Goal: Task Accomplishment & Management: Complete application form

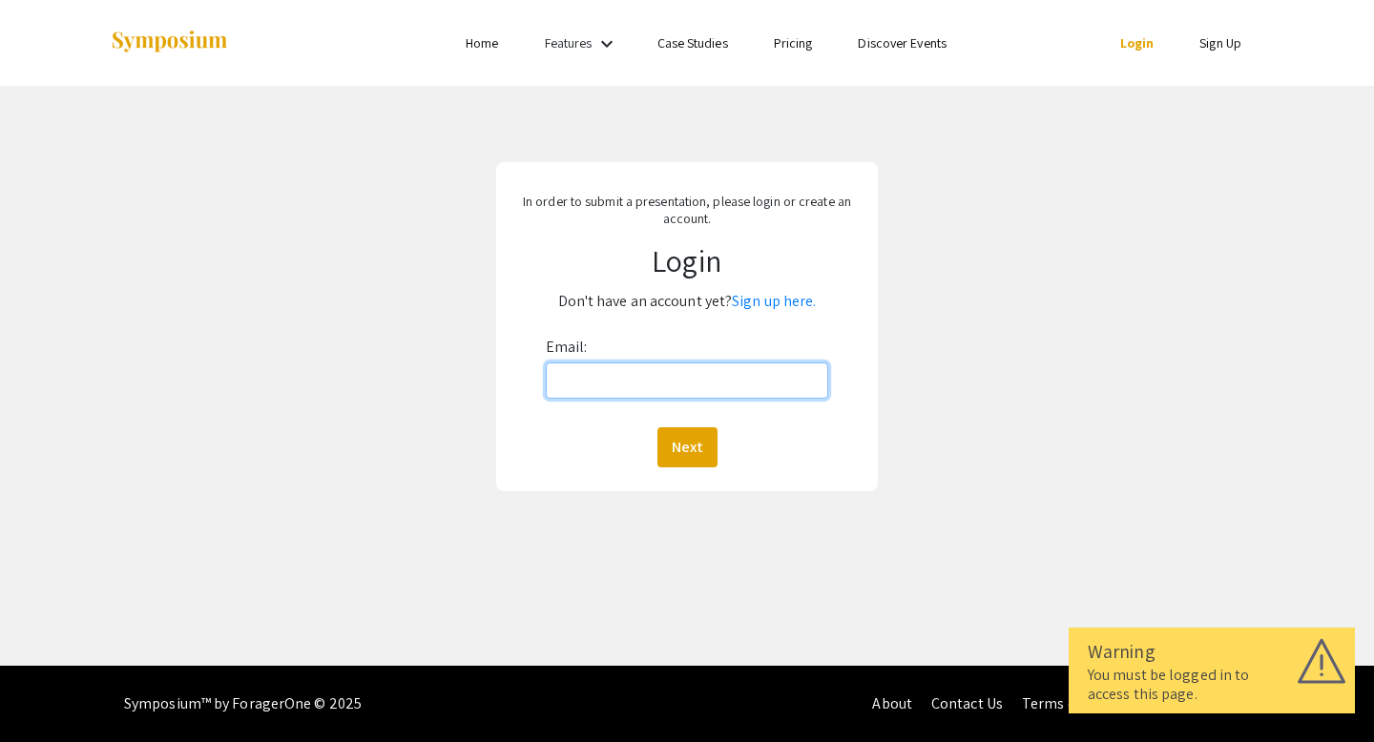
click at [602, 381] on input "Email:" at bounding box center [687, 381] width 283 height 36
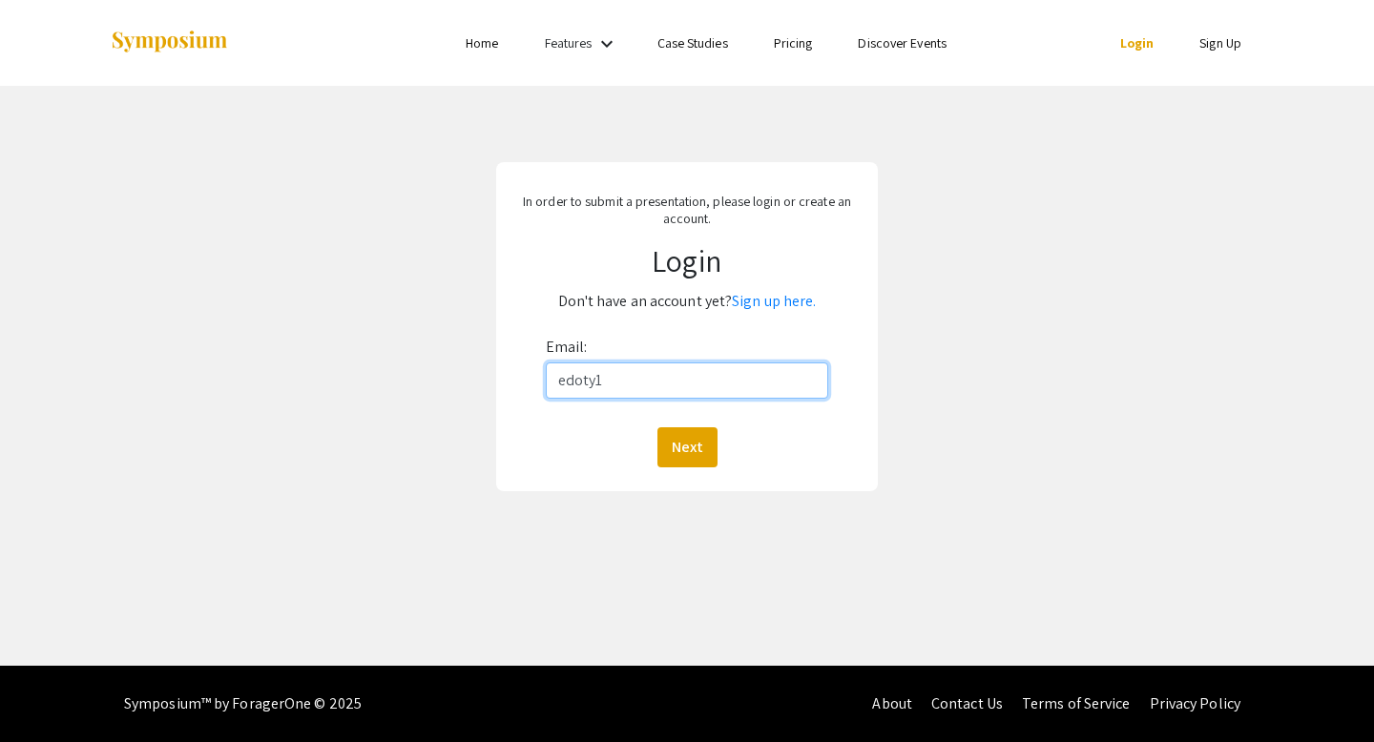
type input "[EMAIL_ADDRESS][DOMAIN_NAME]"
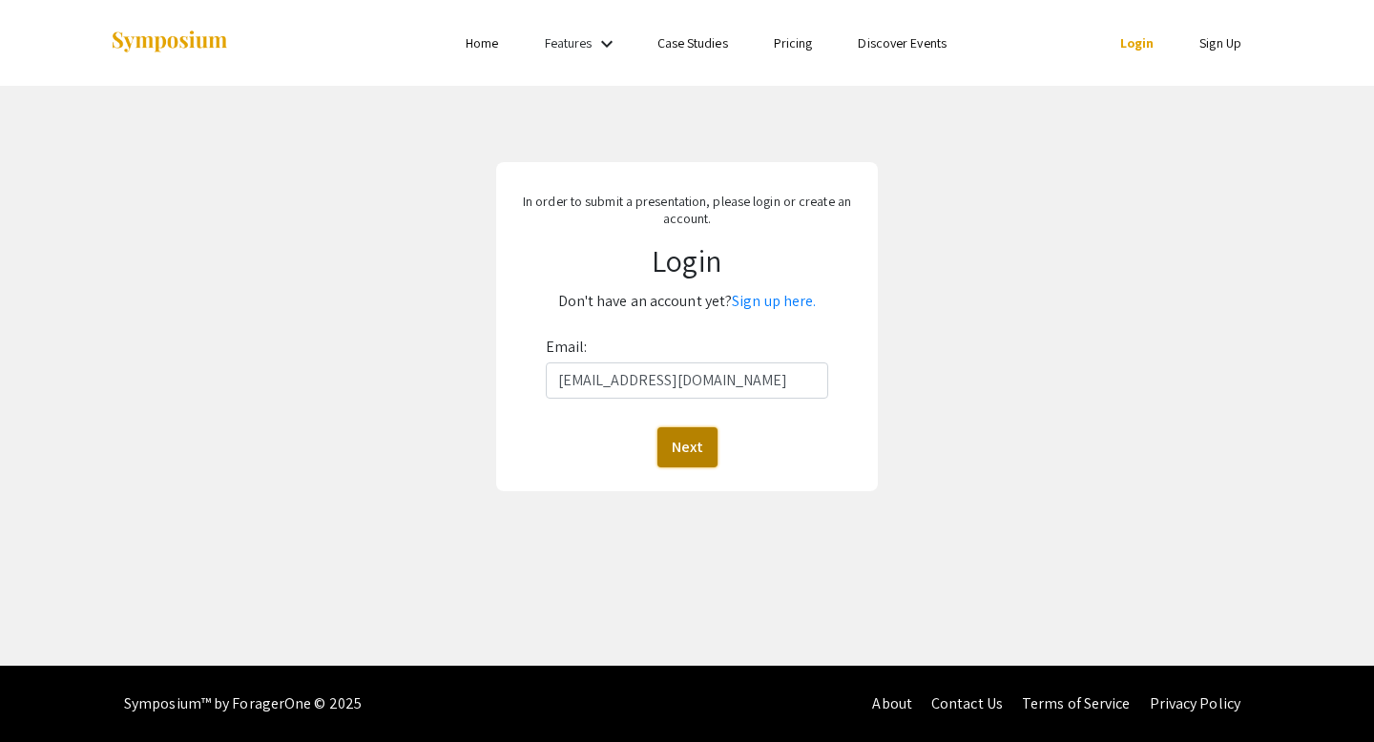
click at [682, 456] on button "Next" at bounding box center [687, 447] width 60 height 40
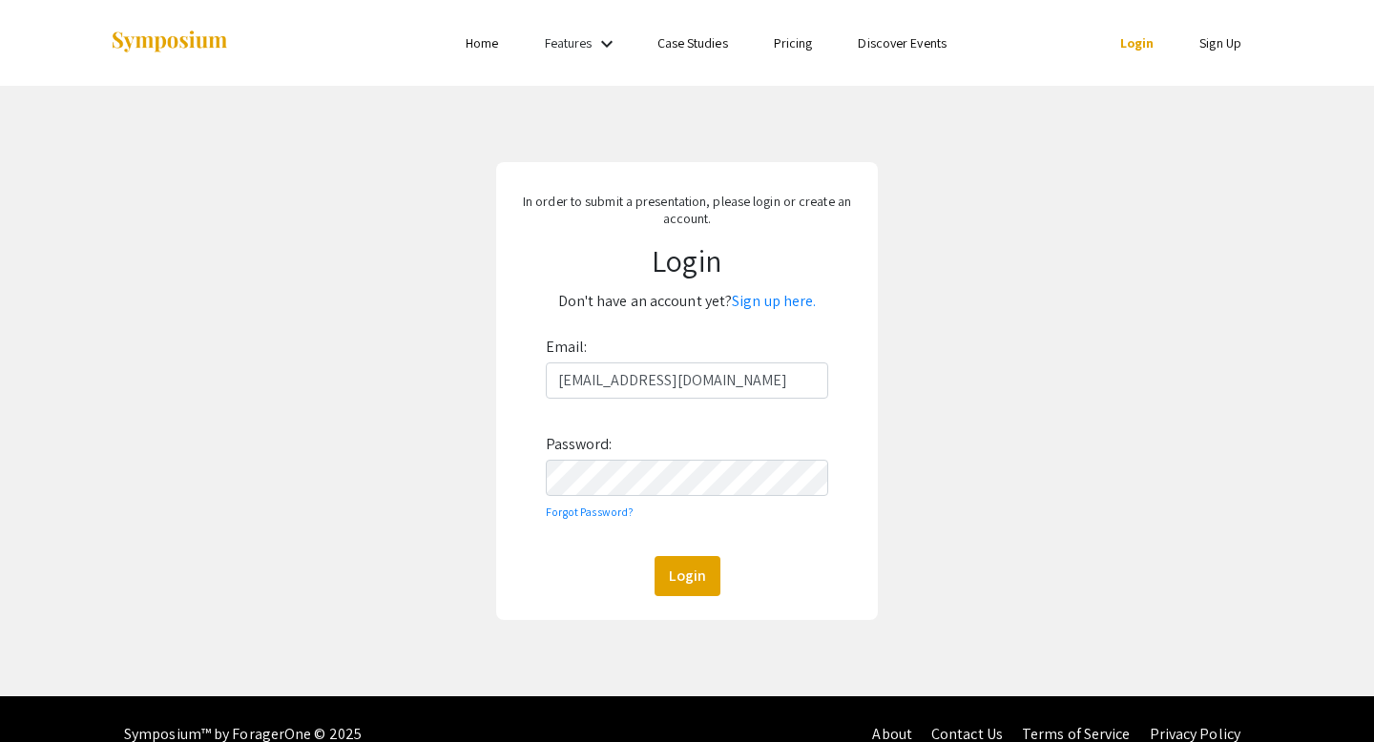
click at [634, 506] on div "Email: [EMAIL_ADDRESS][DOMAIN_NAME] Password: Forgot Password? Login" at bounding box center [687, 464] width 283 height 264
click at [655, 556] on button "Login" at bounding box center [688, 576] width 66 height 40
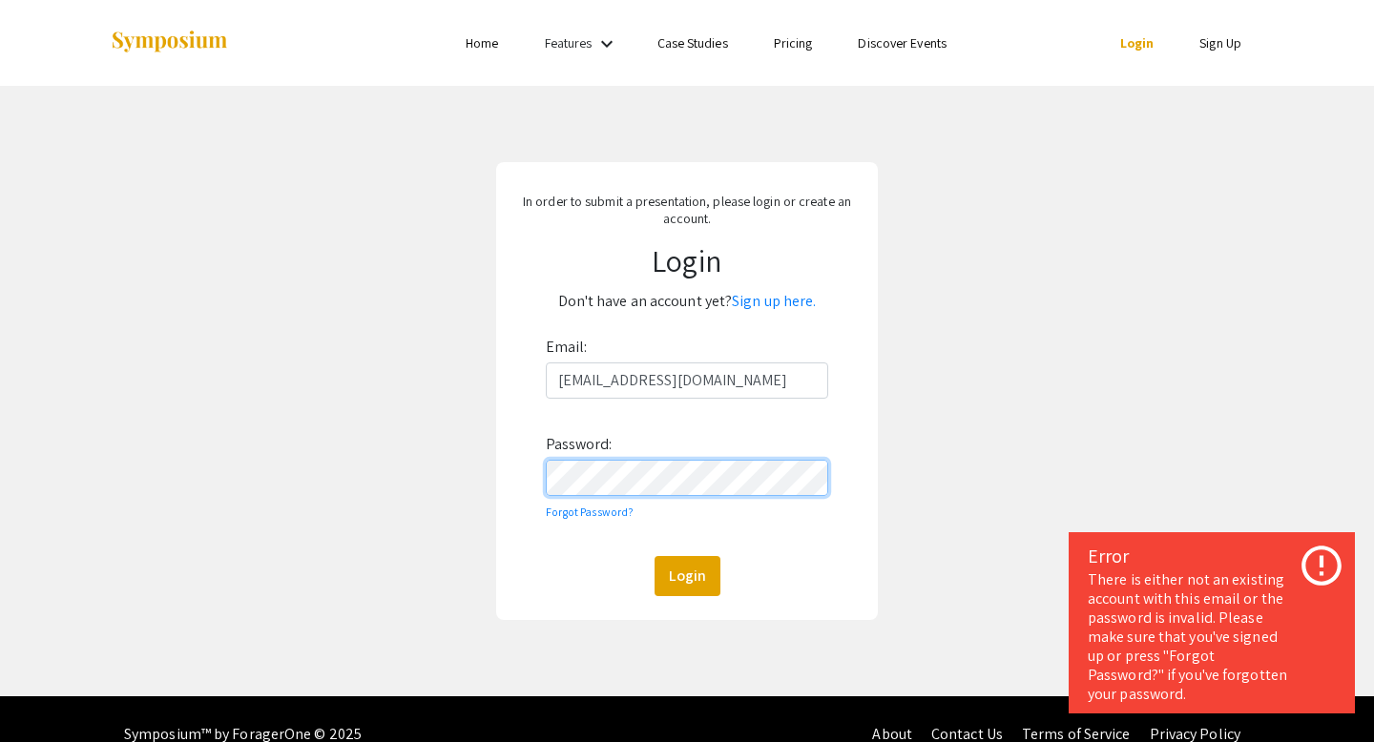
click at [486, 480] on div "In order to submit a presentation, please login or create an account. Login Don…" at bounding box center [687, 391] width 1403 height 611
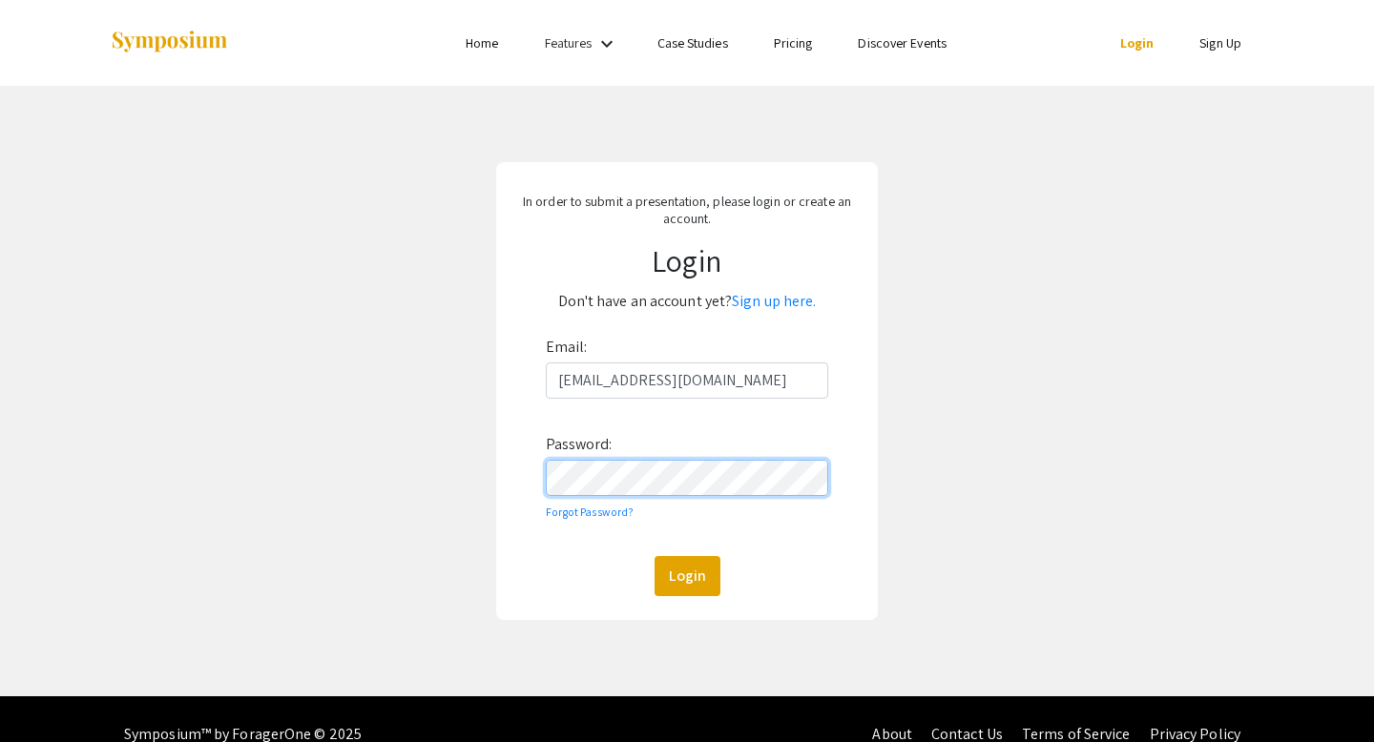
click at [655, 556] on button "Login" at bounding box center [688, 576] width 66 height 40
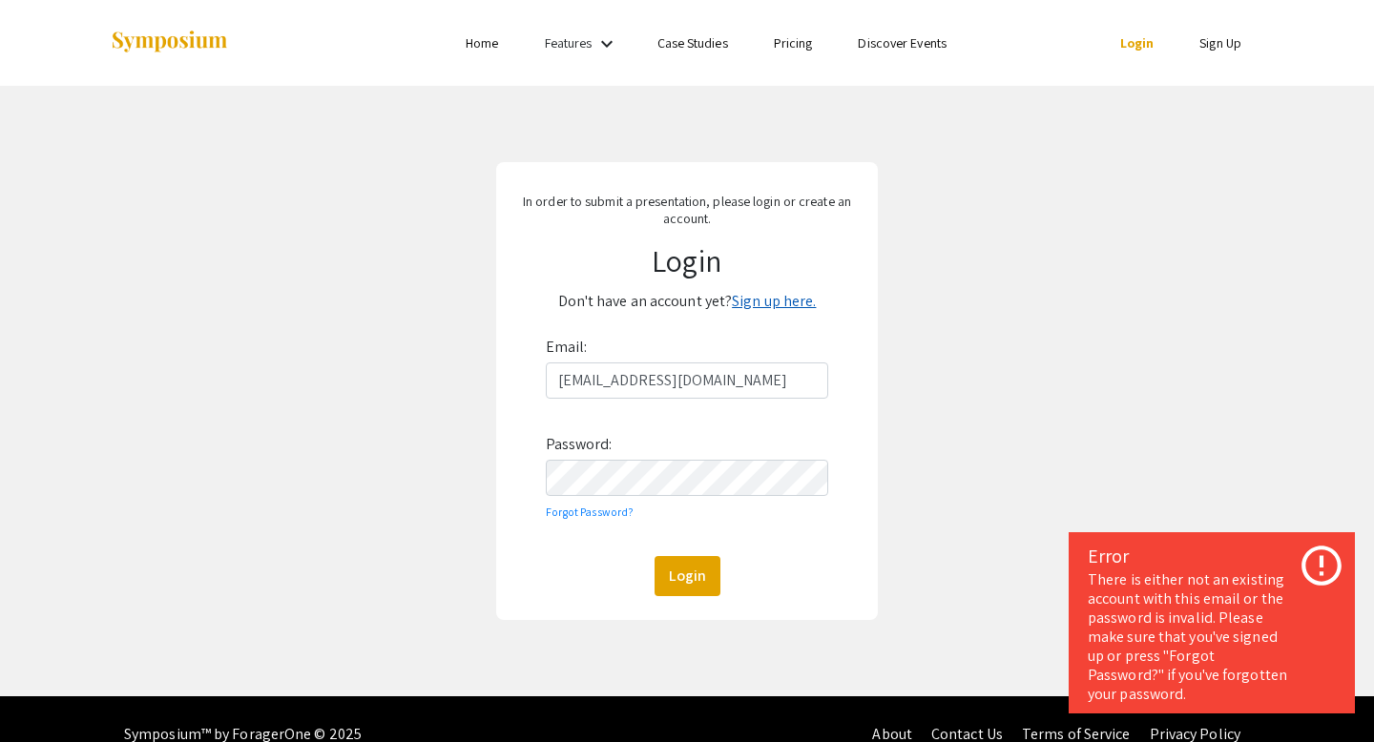
click at [759, 302] on link "Sign up here." at bounding box center [774, 301] width 84 height 20
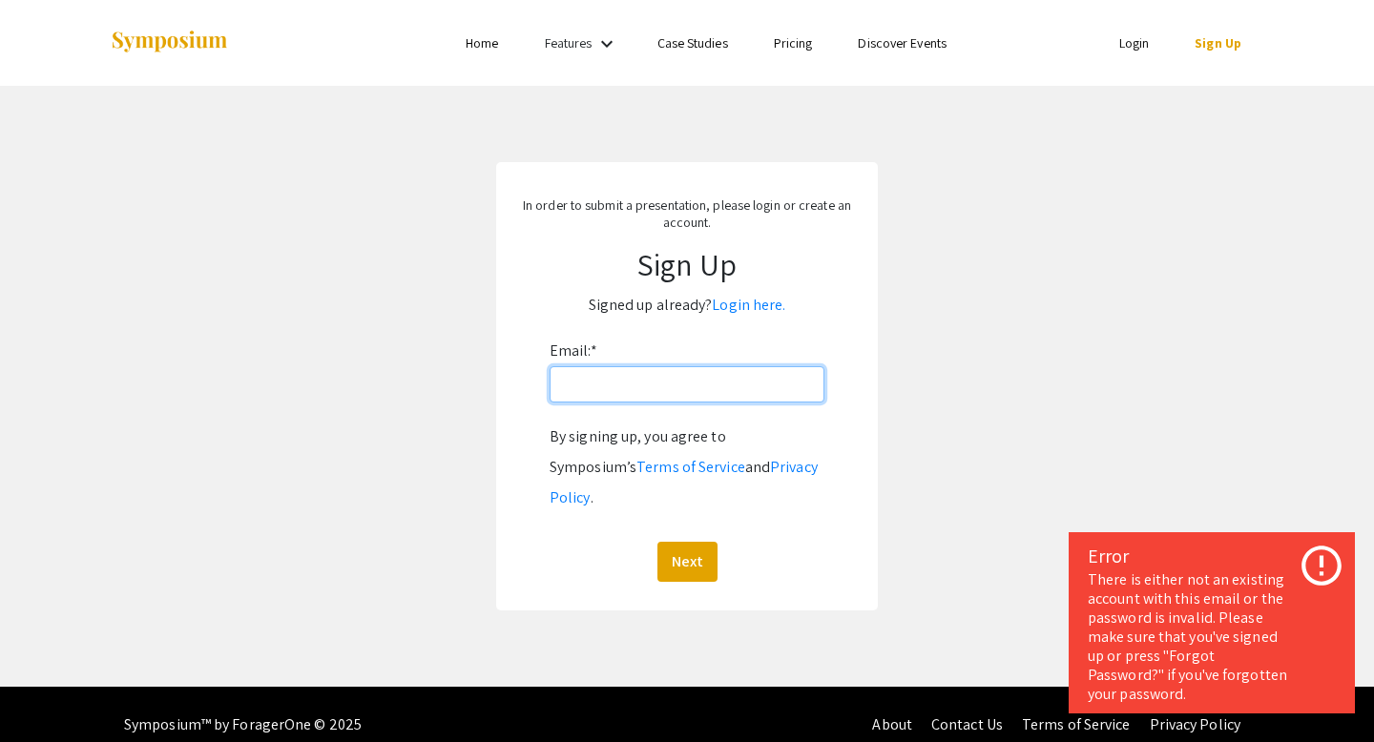
click at [609, 399] on input "Email: *" at bounding box center [687, 384] width 275 height 36
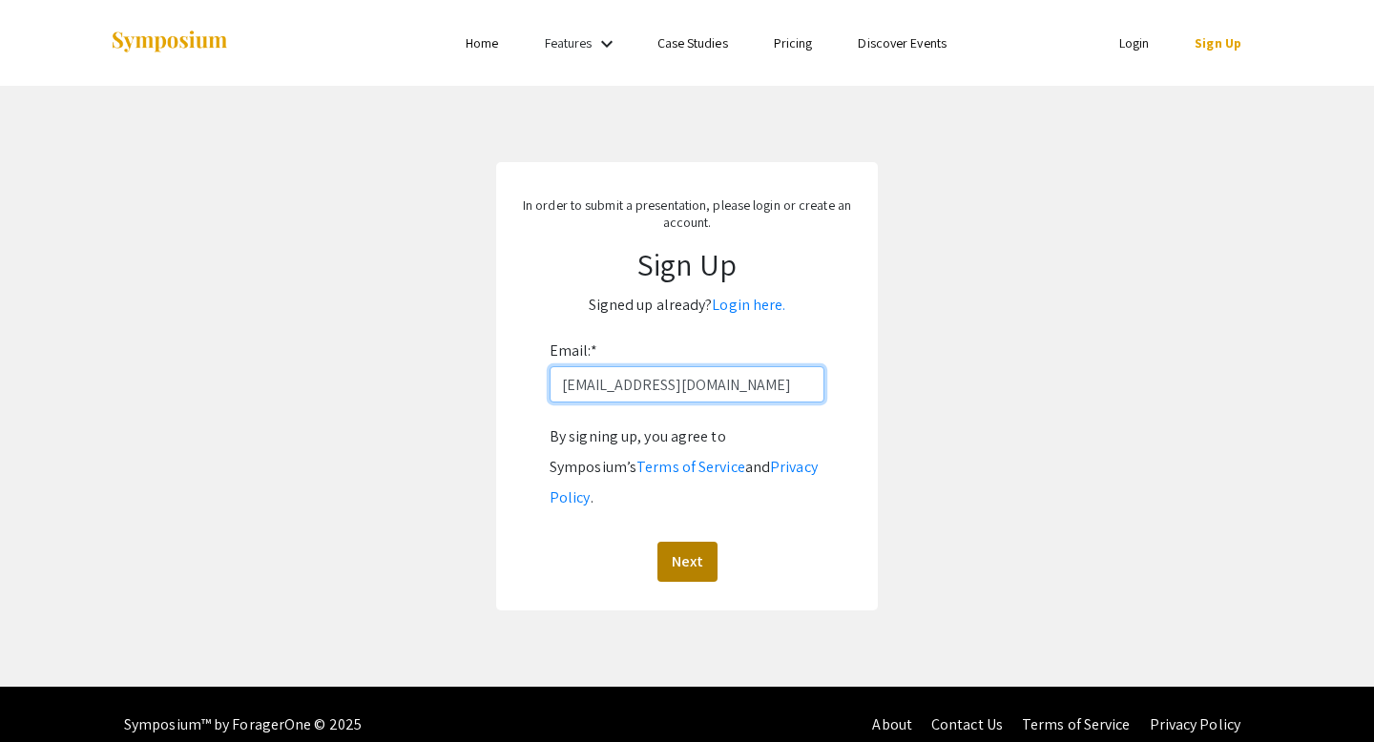
type input "[EMAIL_ADDRESS][DOMAIN_NAME]"
click at [674, 542] on button "Next" at bounding box center [687, 562] width 60 height 40
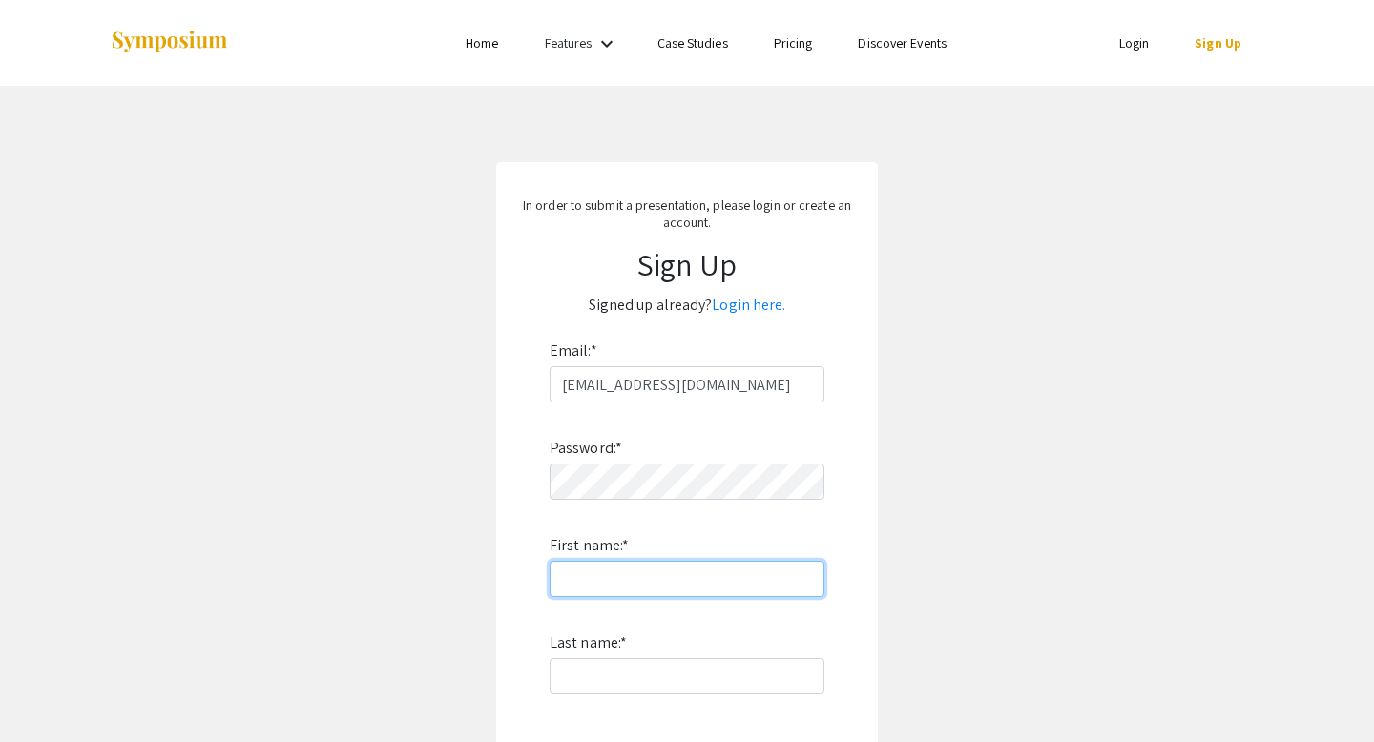
click at [595, 566] on input "First name: *" at bounding box center [687, 579] width 275 height 36
type input "[PERSON_NAME]"
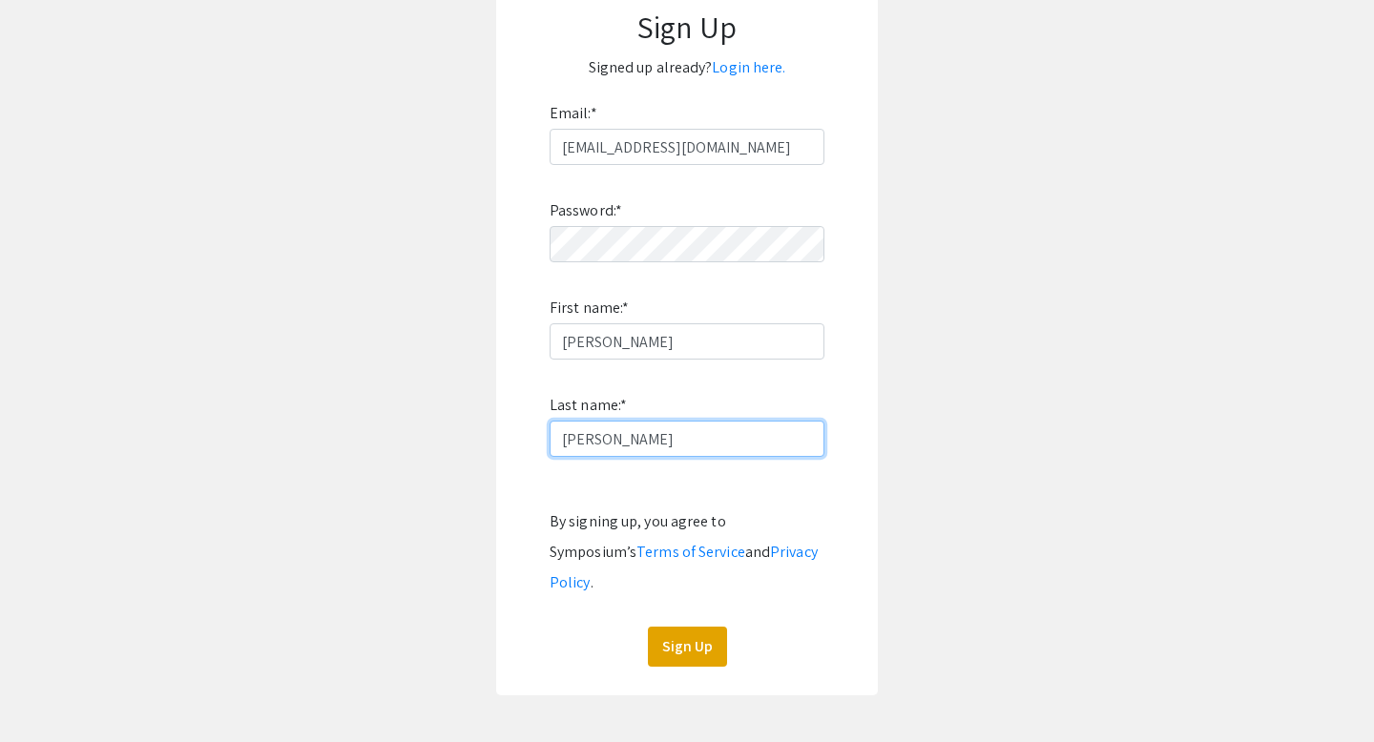
scroll to position [243, 0]
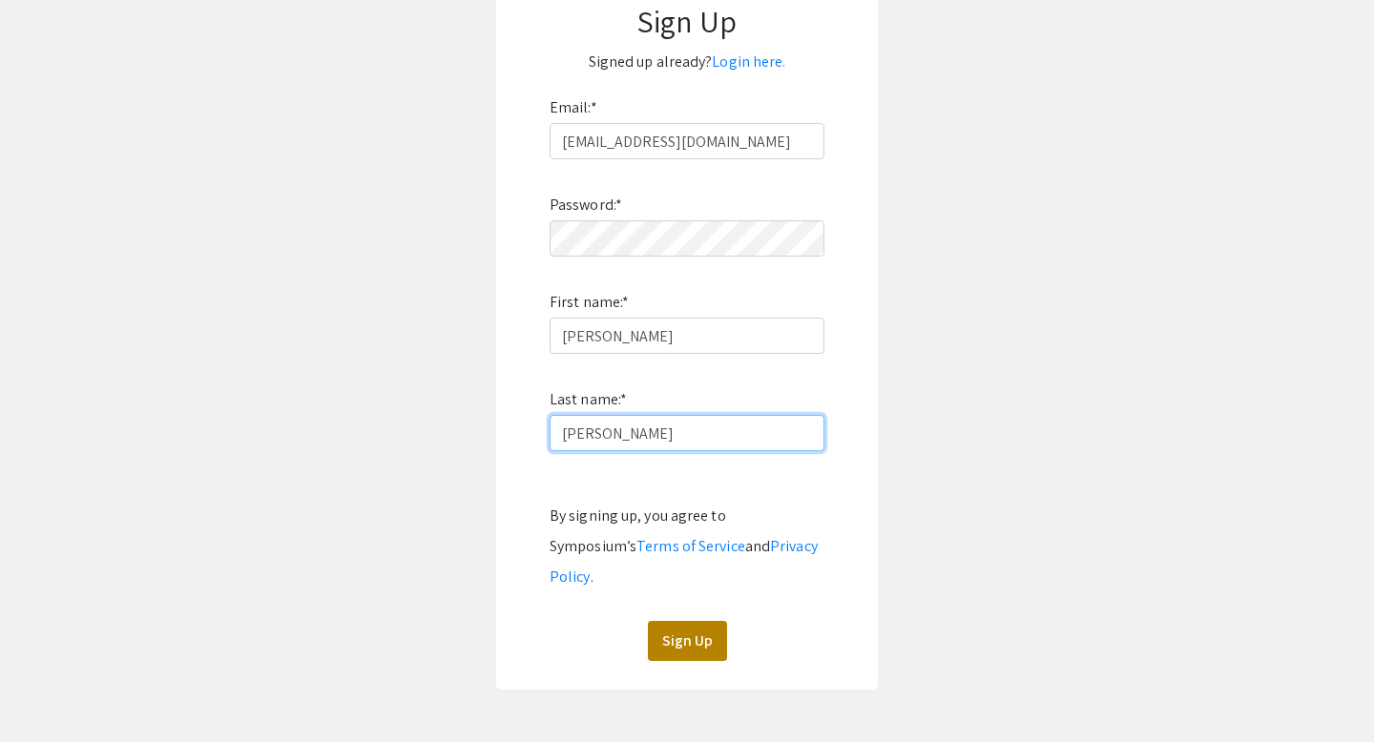
type input "[PERSON_NAME]"
click at [676, 621] on button "Sign Up" at bounding box center [687, 641] width 79 height 40
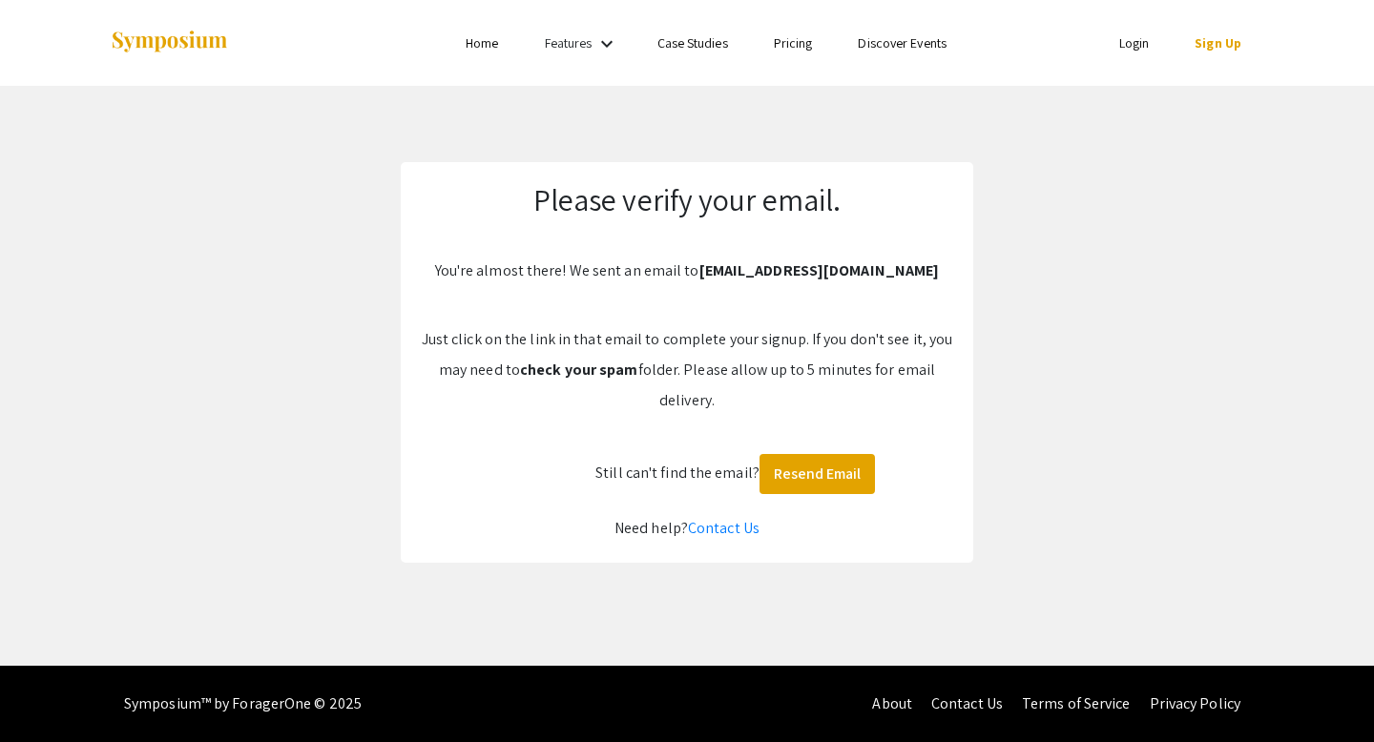
scroll to position [0, 0]
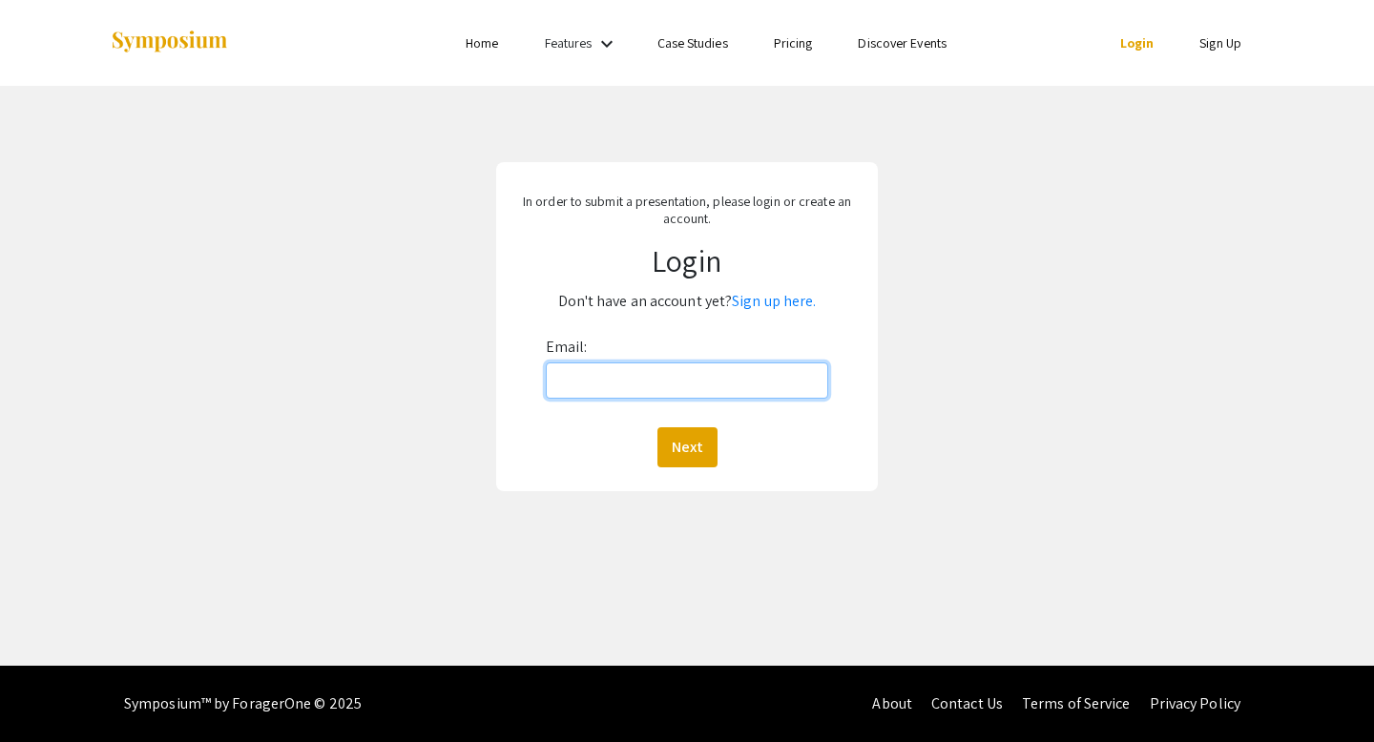
click at [622, 366] on input "Email:" at bounding box center [687, 381] width 283 height 36
type input "[EMAIL_ADDRESS][DOMAIN_NAME]"
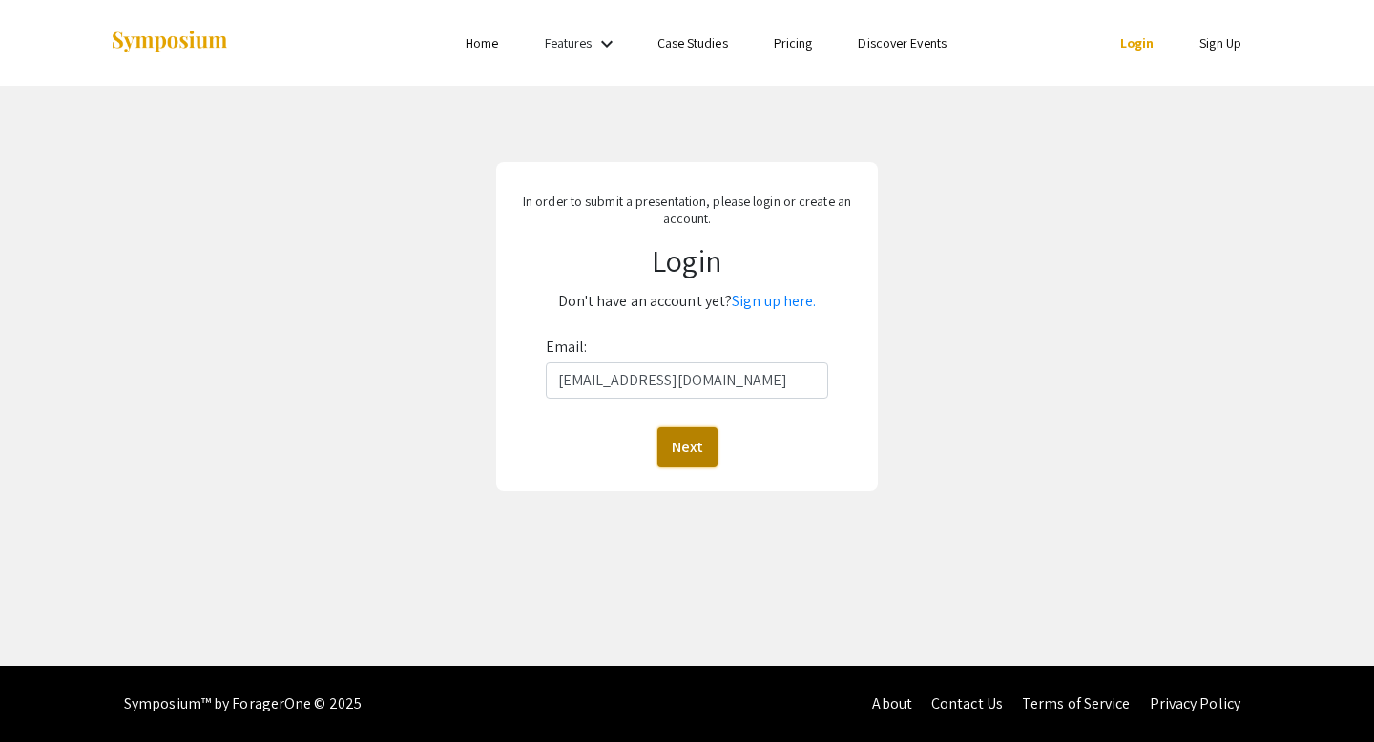
click at [677, 448] on button "Next" at bounding box center [687, 447] width 60 height 40
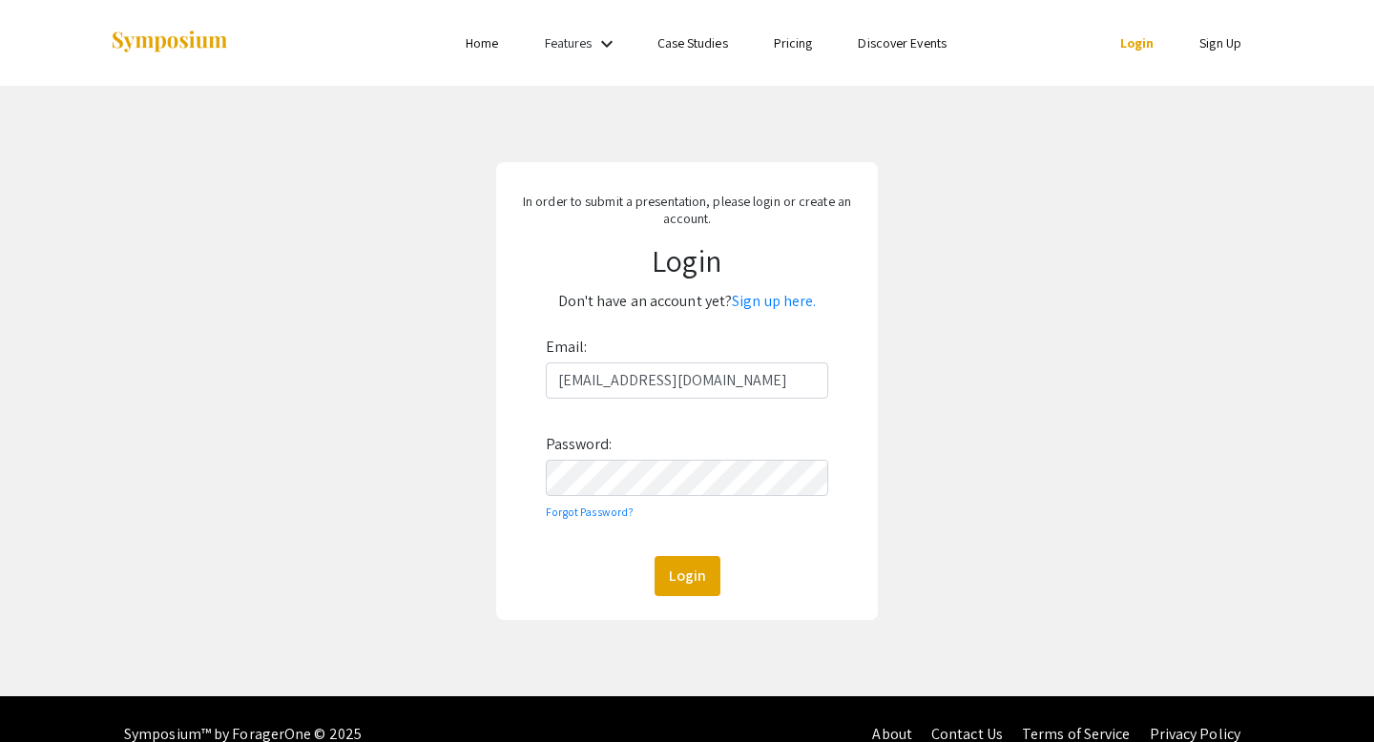
click at [707, 615] on div "In order to submit a presentation, please login or create an account. Login Don…" at bounding box center [687, 391] width 382 height 458
click at [698, 596] on div "In order to submit a presentation, please login or create an account. Login Don…" at bounding box center [687, 391] width 382 height 458
click at [687, 564] on button "Login" at bounding box center [688, 576] width 66 height 40
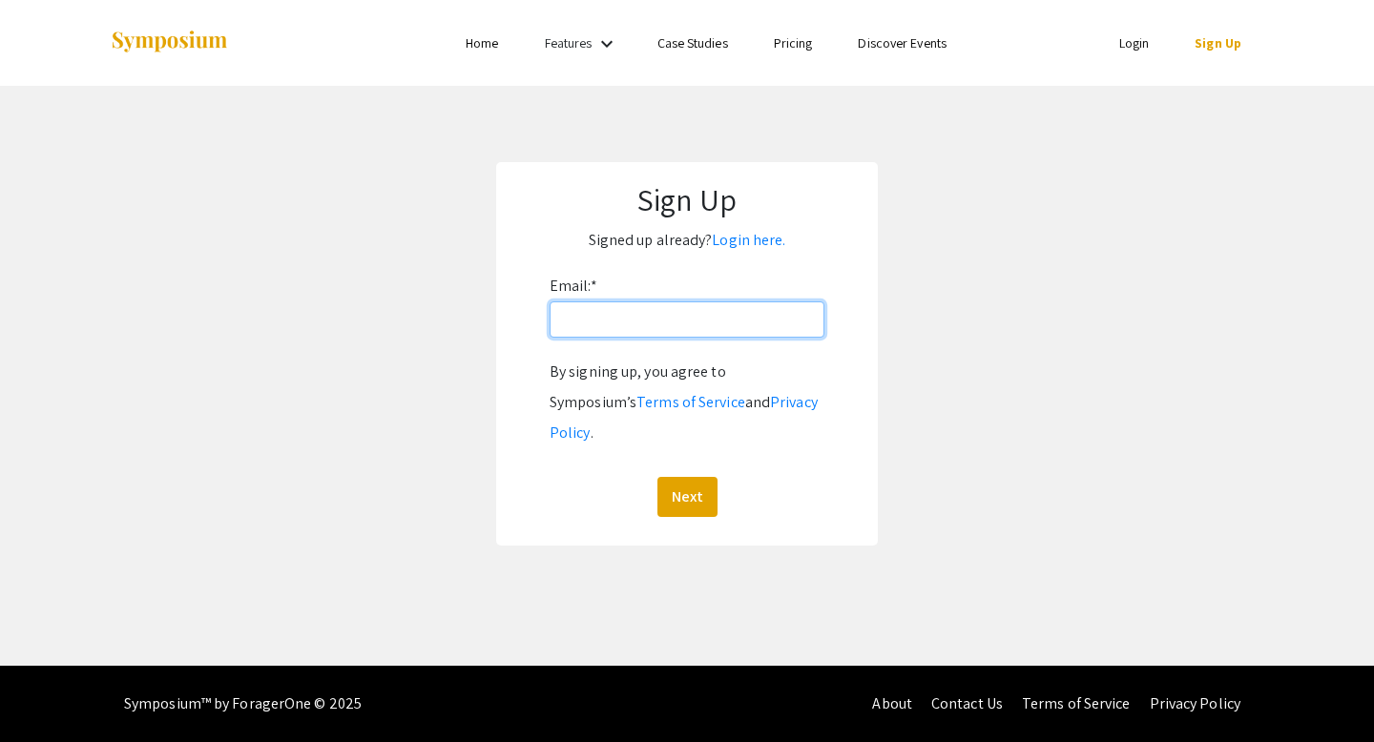
click at [579, 319] on input "Email: *" at bounding box center [687, 320] width 275 height 36
type input "[EMAIL_ADDRESS][DOMAIN_NAME]"
click at [685, 477] on button "Next" at bounding box center [687, 497] width 60 height 40
